Goal: Task Accomplishment & Management: Complete application form

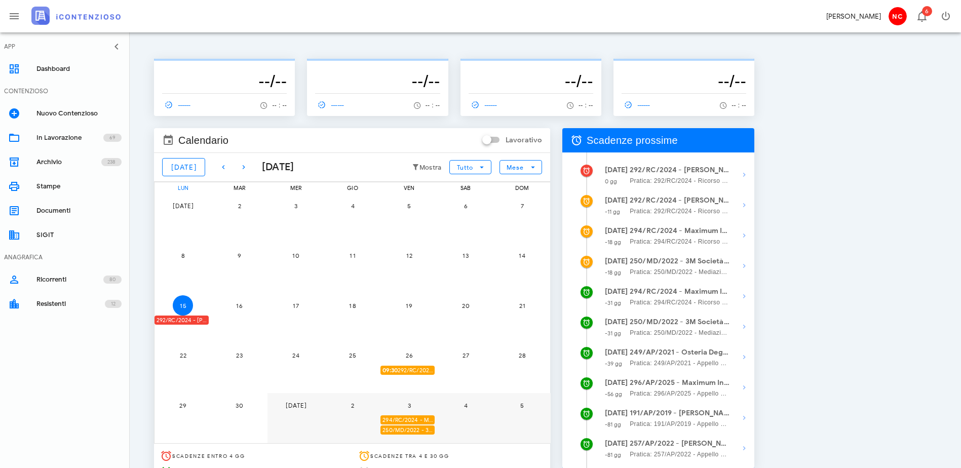
click at [197, 319] on div "292/RC/2024 - Claudio Nascimben - Invio Memorie per Udienza" at bounding box center [181, 320] width 54 height 10
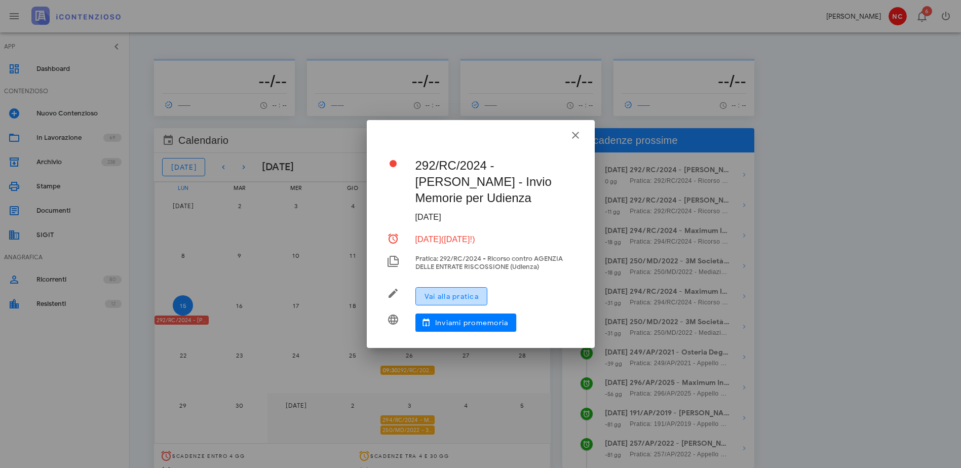
click at [477, 293] on span "Vai alla pratica" at bounding box center [451, 296] width 55 height 9
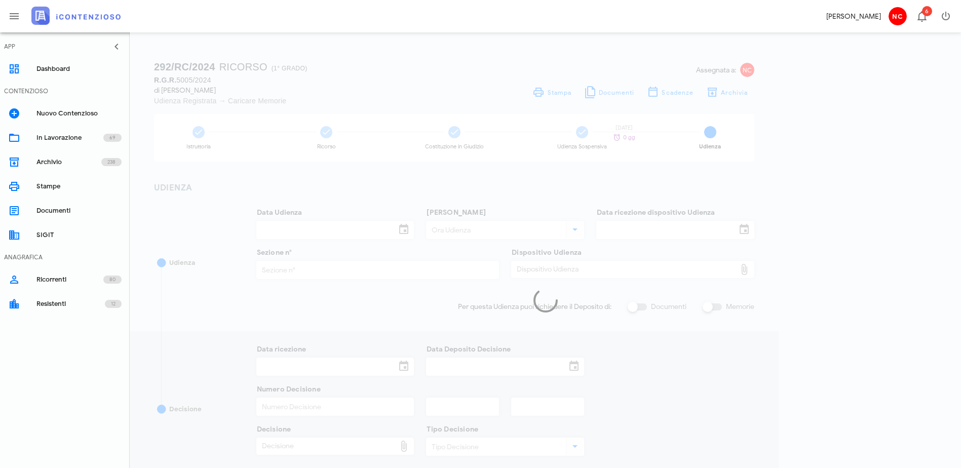
type input "[DATE]"
type input "09:30"
type input "[DATE]"
type input "11"
checkbox input "true"
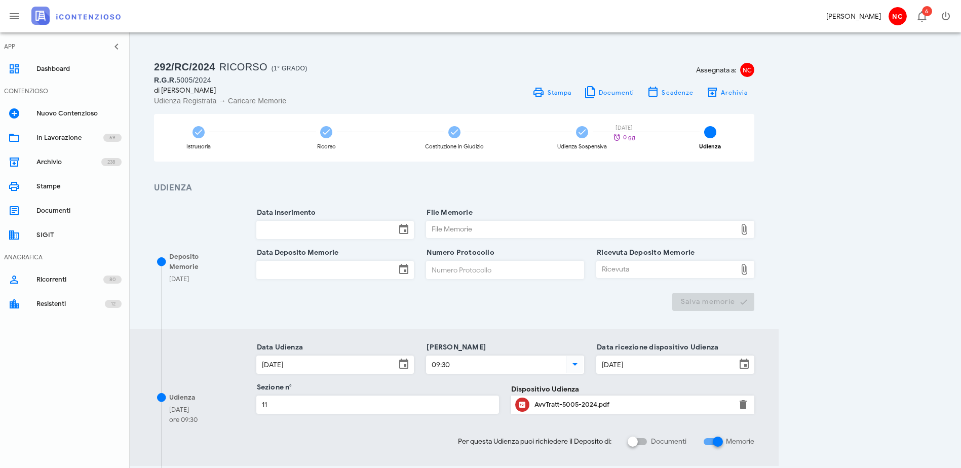
click at [396, 234] on input "Data Inserimento" at bounding box center [326, 229] width 139 height 17
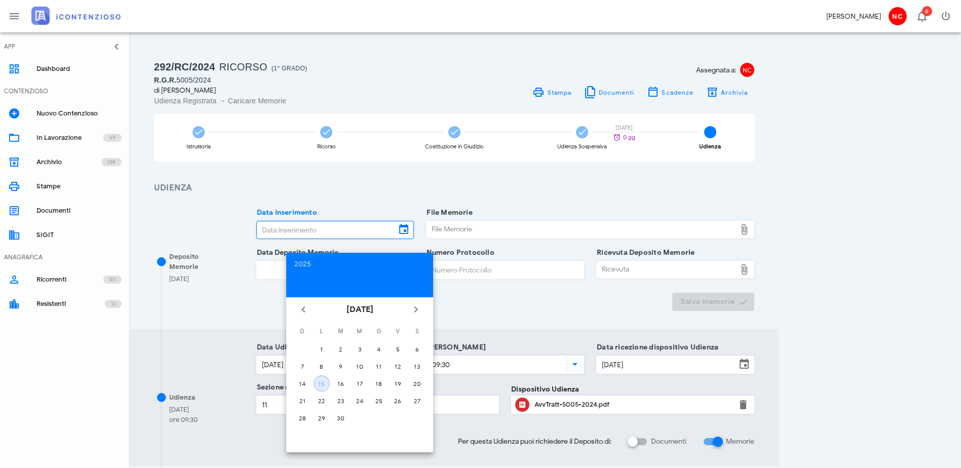
click at [316, 382] on div "15" at bounding box center [321, 384] width 15 height 8
type input "[DATE]"
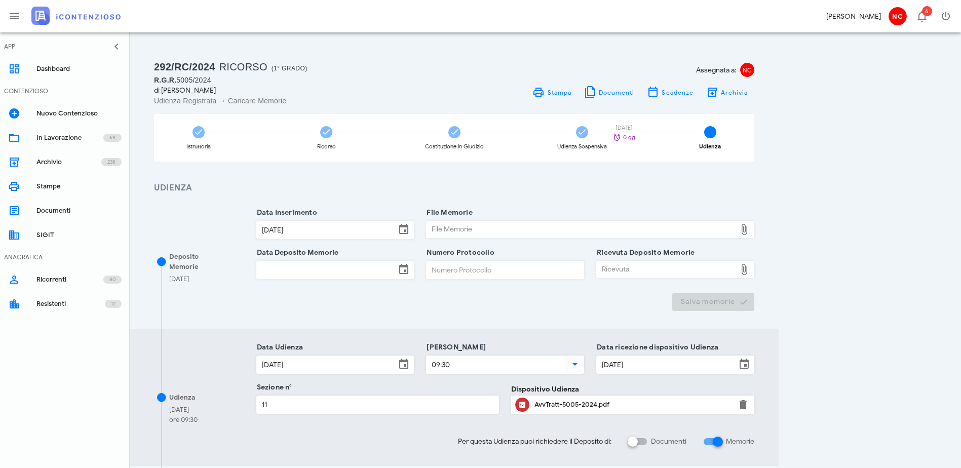
click at [554, 227] on div "File Memorie" at bounding box center [580, 229] width 309 height 16
type input "C:\fakepath\Memoria Illustrativa_20250912-ver.1.docx"
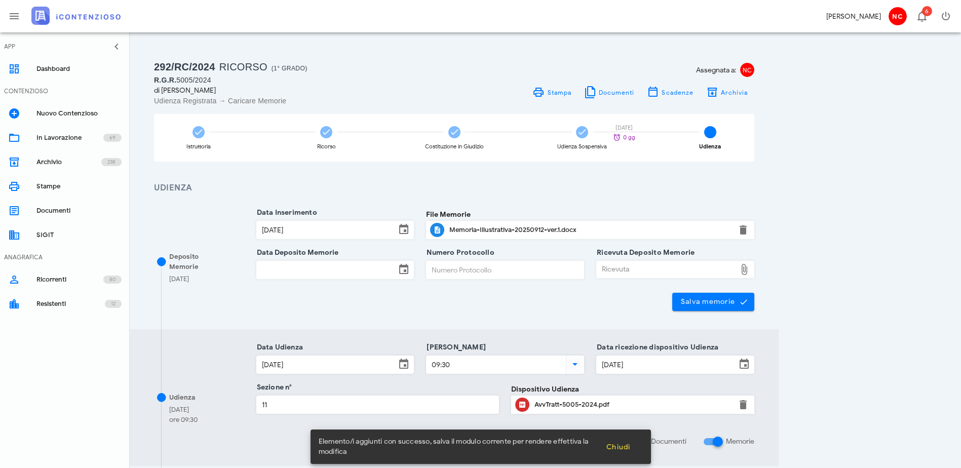
click at [384, 273] on input "Data Deposito Memorie" at bounding box center [326, 269] width 139 height 17
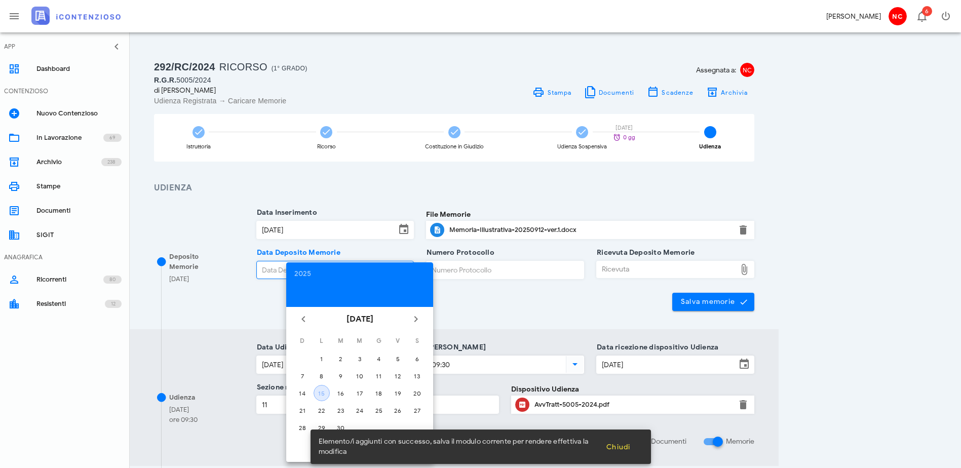
click at [324, 390] on div "15" at bounding box center [321, 393] width 15 height 8
type input "[DATE]"
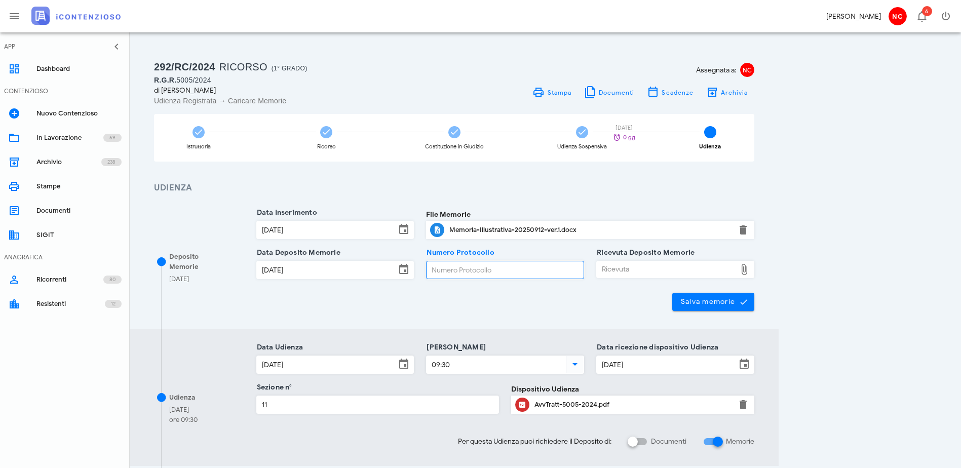
click at [552, 271] on input "Numero Protocollo" at bounding box center [504, 269] width 157 height 17
paste input "25091519382607981"
type input "25091519382607981"
click at [736, 270] on div "Ricevuta" at bounding box center [666, 269] width 139 height 16
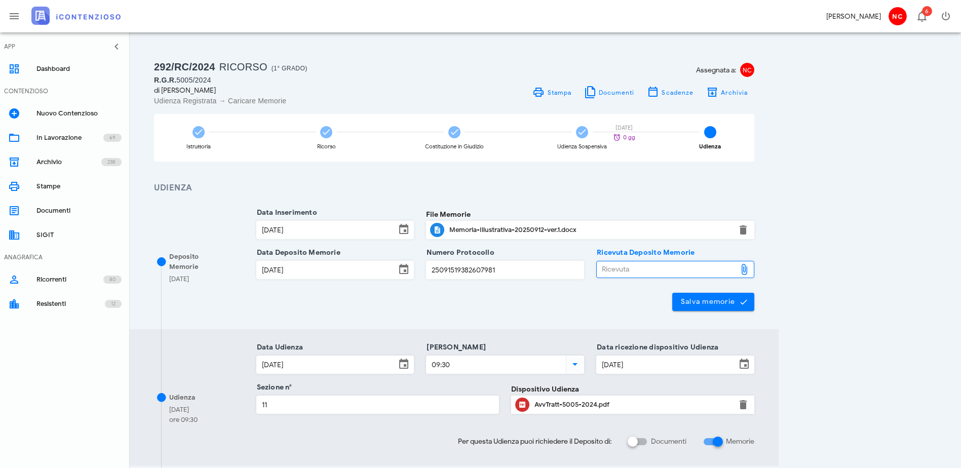
type input "C:\fakepath\Presa in carico della pratica .pdf"
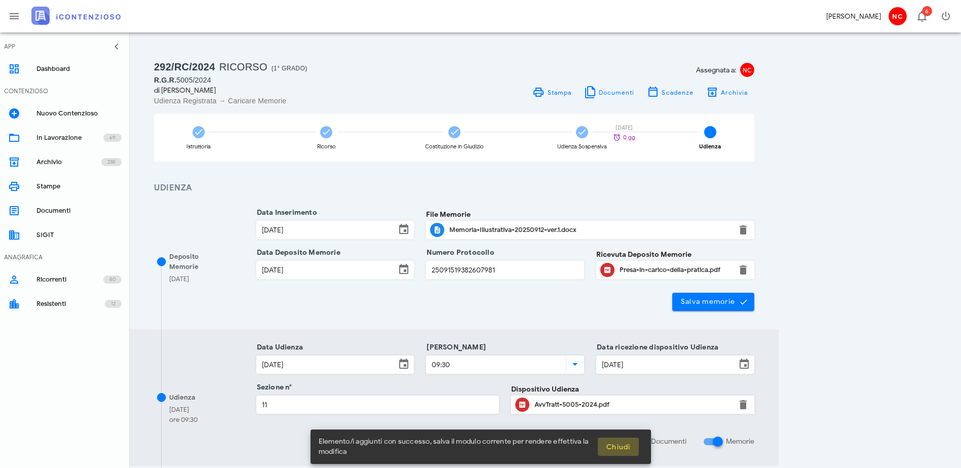
click at [623, 444] on span "Chiudi" at bounding box center [618, 447] width 25 height 9
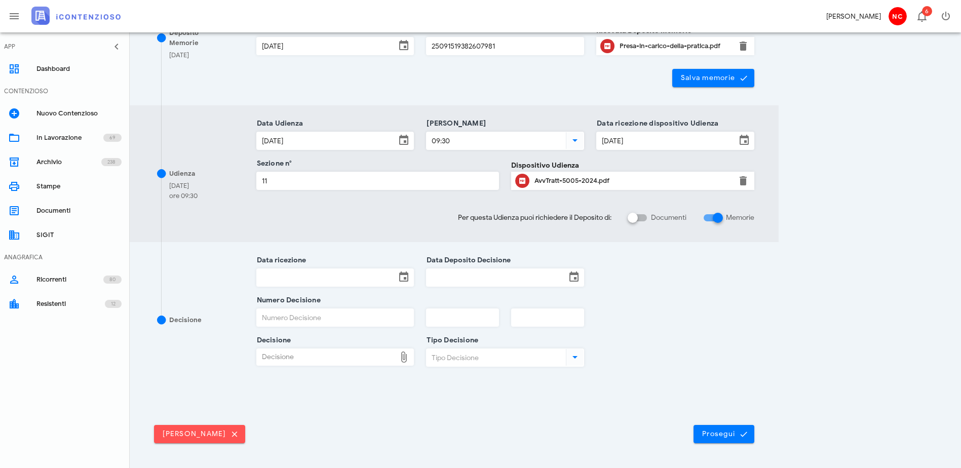
scroll to position [258, 0]
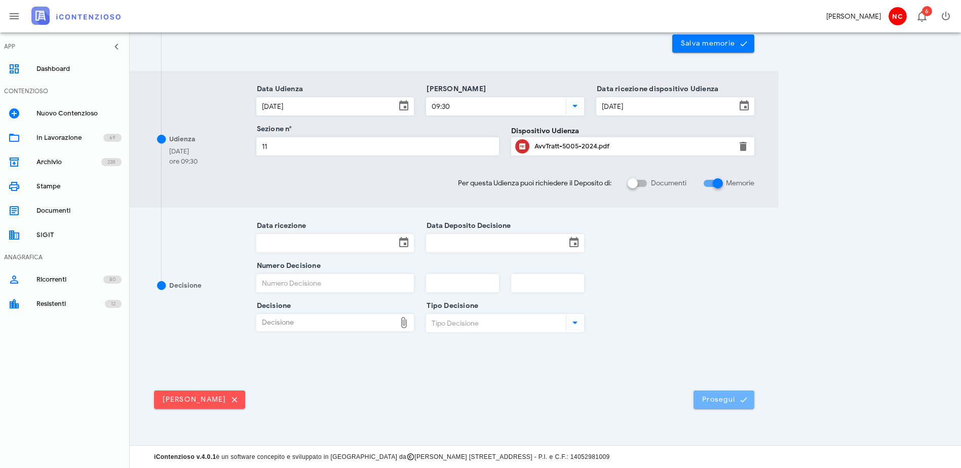
click at [746, 398] on span "Prosegui" at bounding box center [723, 399] width 45 height 9
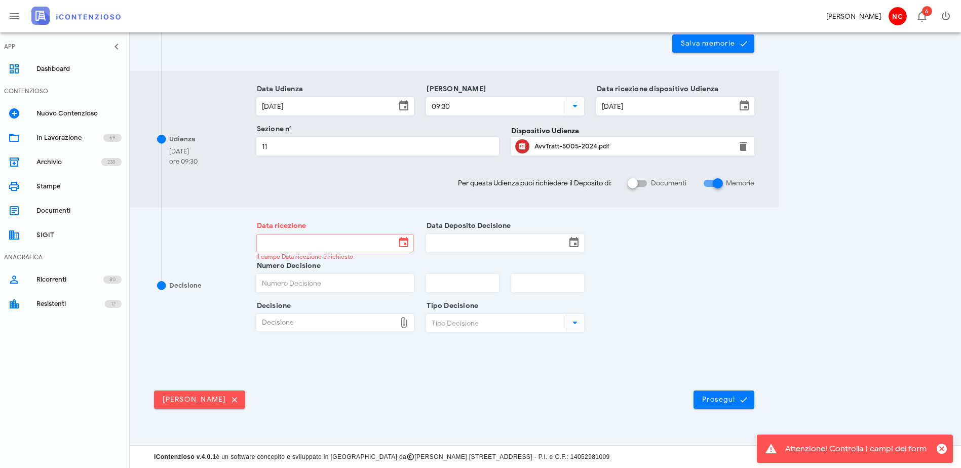
scroll to position [0, 0]
